Goal: Book appointment/travel/reservation

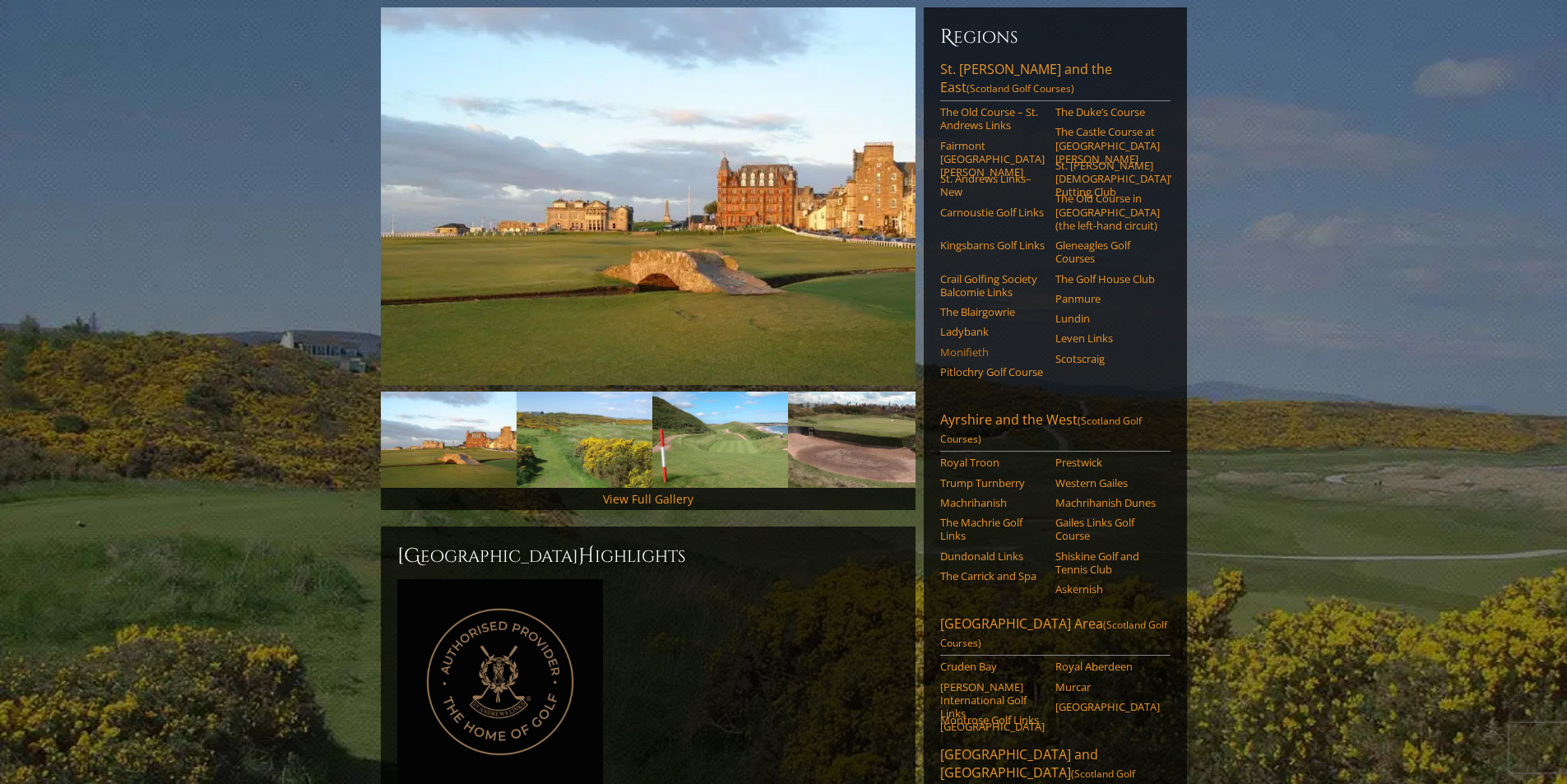
scroll to position [165, 0]
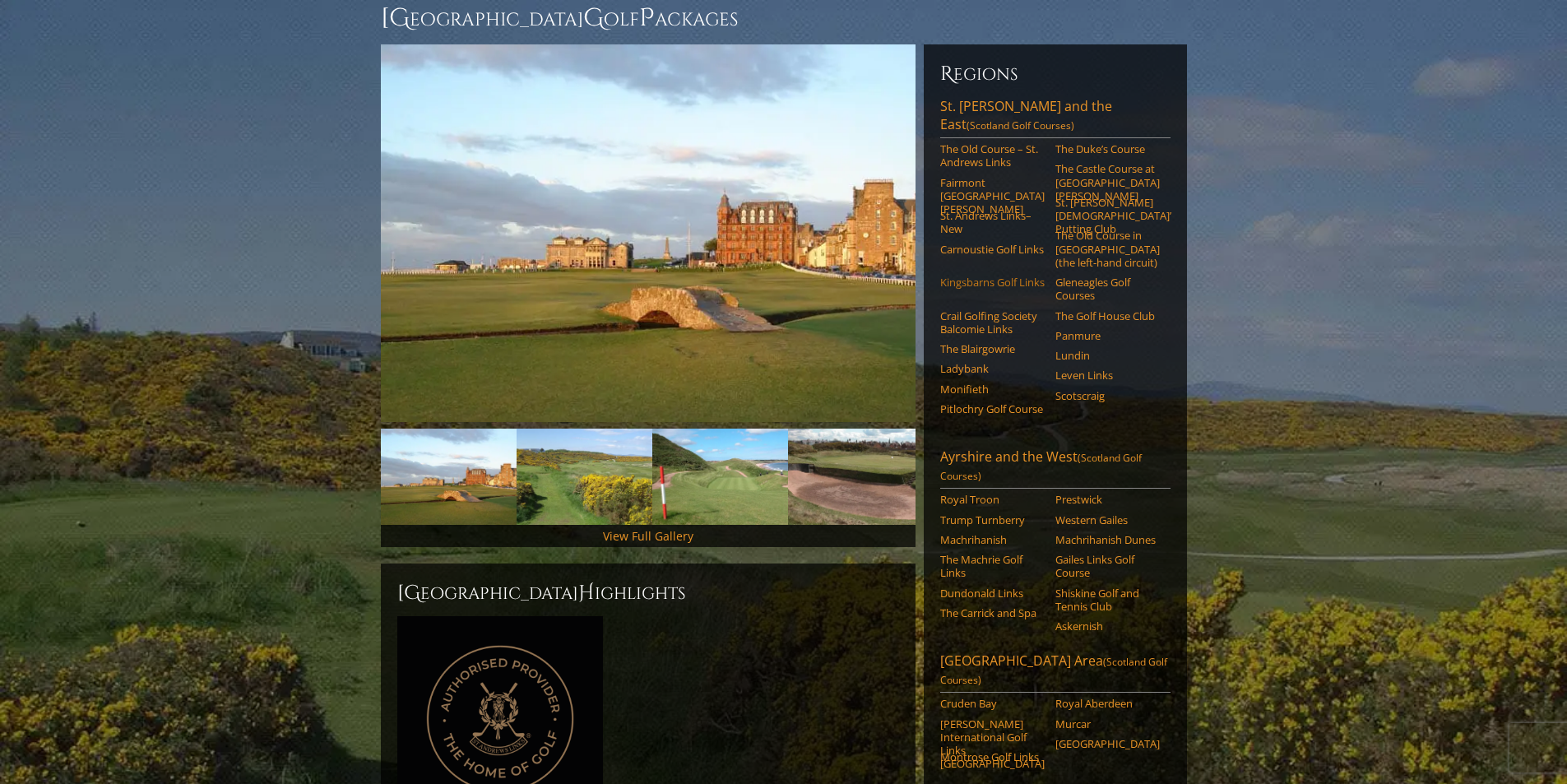
click at [984, 275] on link "Kingsbarns Golf Links" at bounding box center [992, 282] width 105 height 13
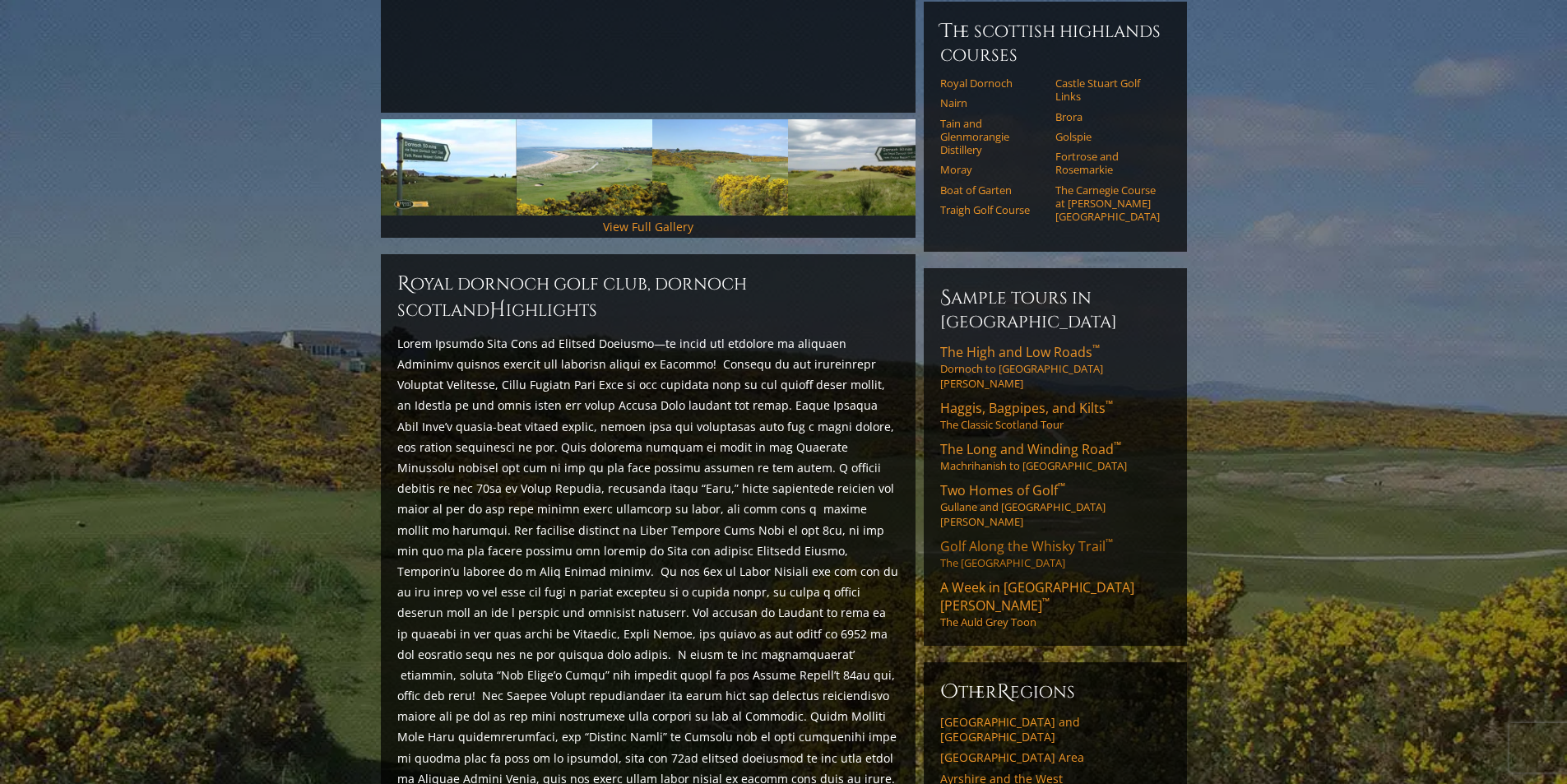
scroll to position [473, 0]
click at [1012, 579] on span "A Week in St. Andrews ™" at bounding box center [1037, 597] width 194 height 36
